Goal: Navigation & Orientation: Find specific page/section

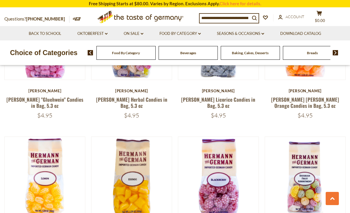
scroll to position [253, 0]
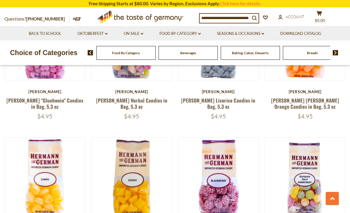
click at [171, 32] on link "Food By Category dropdown_arrow" at bounding box center [179, 33] width 41 height 6
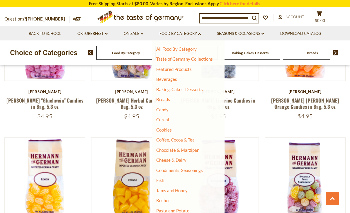
click at [166, 48] on link "All Food By Category" at bounding box center [176, 48] width 40 height 5
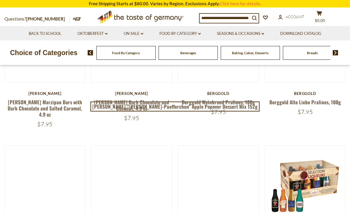
scroll to position [112, 0]
